Goal: Register for event/course

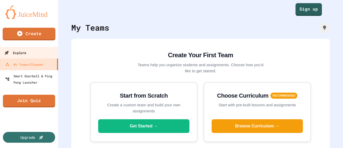
click at [45, 56] on link "Explore" at bounding box center [29, 53] width 60 height 12
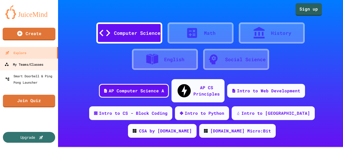
click at [50, 64] on link "My Teams/Classes" at bounding box center [29, 64] width 60 height 12
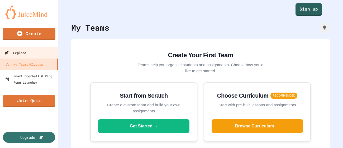
click at [44, 55] on link "Explore" at bounding box center [29, 53] width 60 height 12
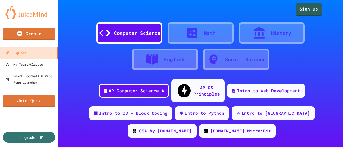
click at [141, 33] on div "Computer Science" at bounding box center [137, 33] width 46 height 7
click at [319, 7] on link "Sign up" at bounding box center [308, 8] width 25 height 13
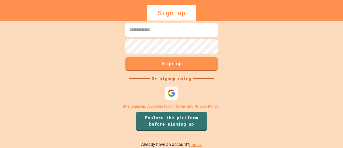
click at [195, 145] on link "Log in." at bounding box center [195, 144] width 13 height 5
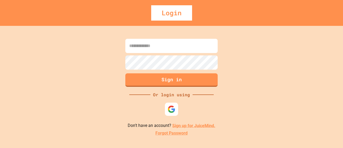
click at [160, 46] on input at bounding box center [171, 46] width 92 height 14
type input "**********"
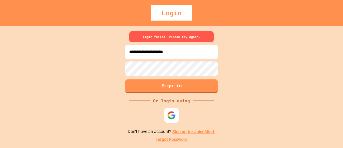
click at [173, 116] on img at bounding box center [171, 115] width 9 height 9
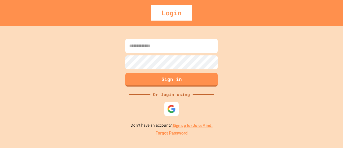
click at [168, 107] on img at bounding box center [171, 109] width 9 height 9
click at [175, 14] on div "Login" at bounding box center [171, 12] width 41 height 15
click at [155, 50] on input at bounding box center [171, 46] width 92 height 14
type input "**********"
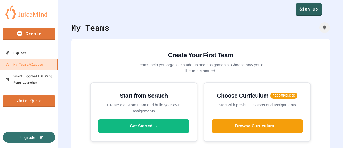
scroll to position [11, 0]
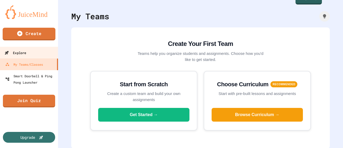
click at [15, 55] on div "Explore" at bounding box center [15, 53] width 22 height 7
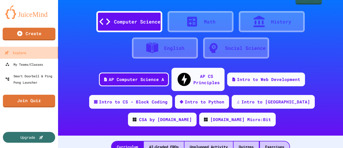
click at [15, 55] on div "Explore" at bounding box center [15, 53] width 22 height 7
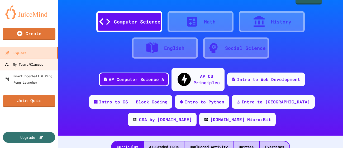
click at [22, 63] on div "My Teams/Classes" at bounding box center [23, 64] width 39 height 7
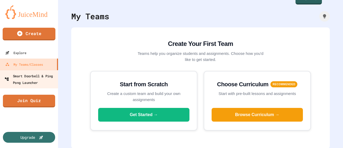
click at [29, 76] on div "Smart Doorbell & Ping Pong Launcher" at bounding box center [30, 79] width 52 height 13
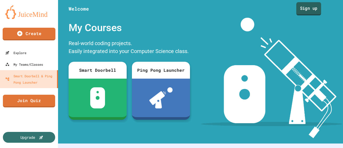
click at [311, 8] on link "Sign up" at bounding box center [308, 8] width 25 height 13
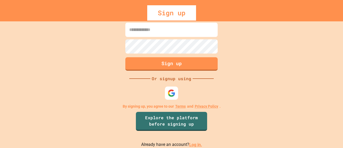
click at [311, 8] on div "Sign up" at bounding box center [171, 12] width 343 height 15
click at [180, 32] on input at bounding box center [171, 30] width 92 height 14
type input "**********"
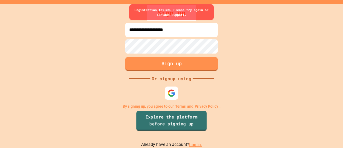
click at [191, 116] on link "Explore the platform before signing up" at bounding box center [171, 121] width 70 height 20
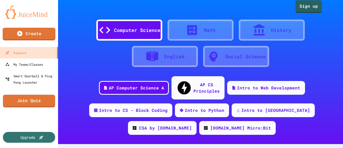
scroll to position [3, 0]
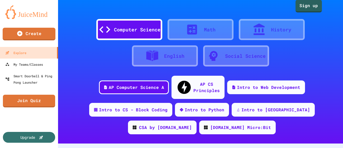
click at [124, 32] on div "Computer Science" at bounding box center [137, 29] width 46 height 7
click at [124, 33] on div "Computer Science" at bounding box center [129, 29] width 66 height 21
click at [108, 31] on icon at bounding box center [104, 29] width 11 height 7
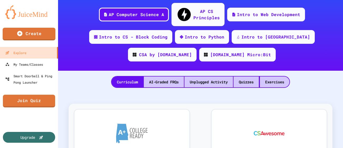
scroll to position [79, 0]
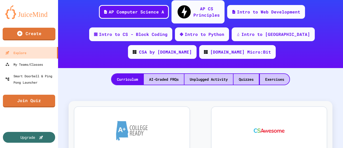
click at [197, 78] on div "Sign up Computer Science Math History English Social Science AP Computer Scienc…" at bounding box center [200, 74] width 285 height 148
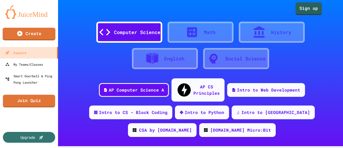
scroll to position [0, 0]
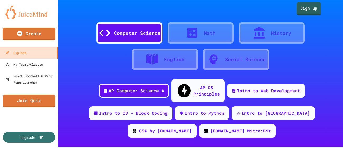
click at [316, 10] on link "Sign up" at bounding box center [309, 8] width 24 height 13
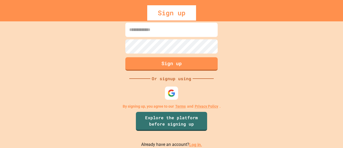
click at [189, 145] on link "Log in." at bounding box center [195, 144] width 13 height 5
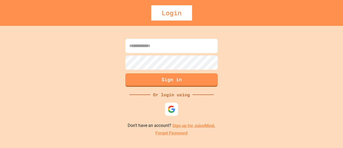
click at [182, 132] on link "Forgot Password" at bounding box center [171, 133] width 32 height 6
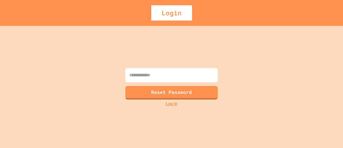
click at [161, 74] on input at bounding box center [171, 75] width 92 height 14
click at [174, 103] on link "Log in" at bounding box center [172, 104] width 12 height 6
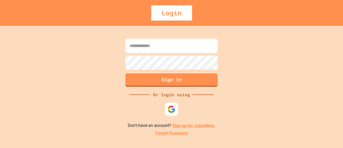
click at [160, 48] on input at bounding box center [171, 46] width 92 height 14
